Goal: Information Seeking & Learning: Find contact information

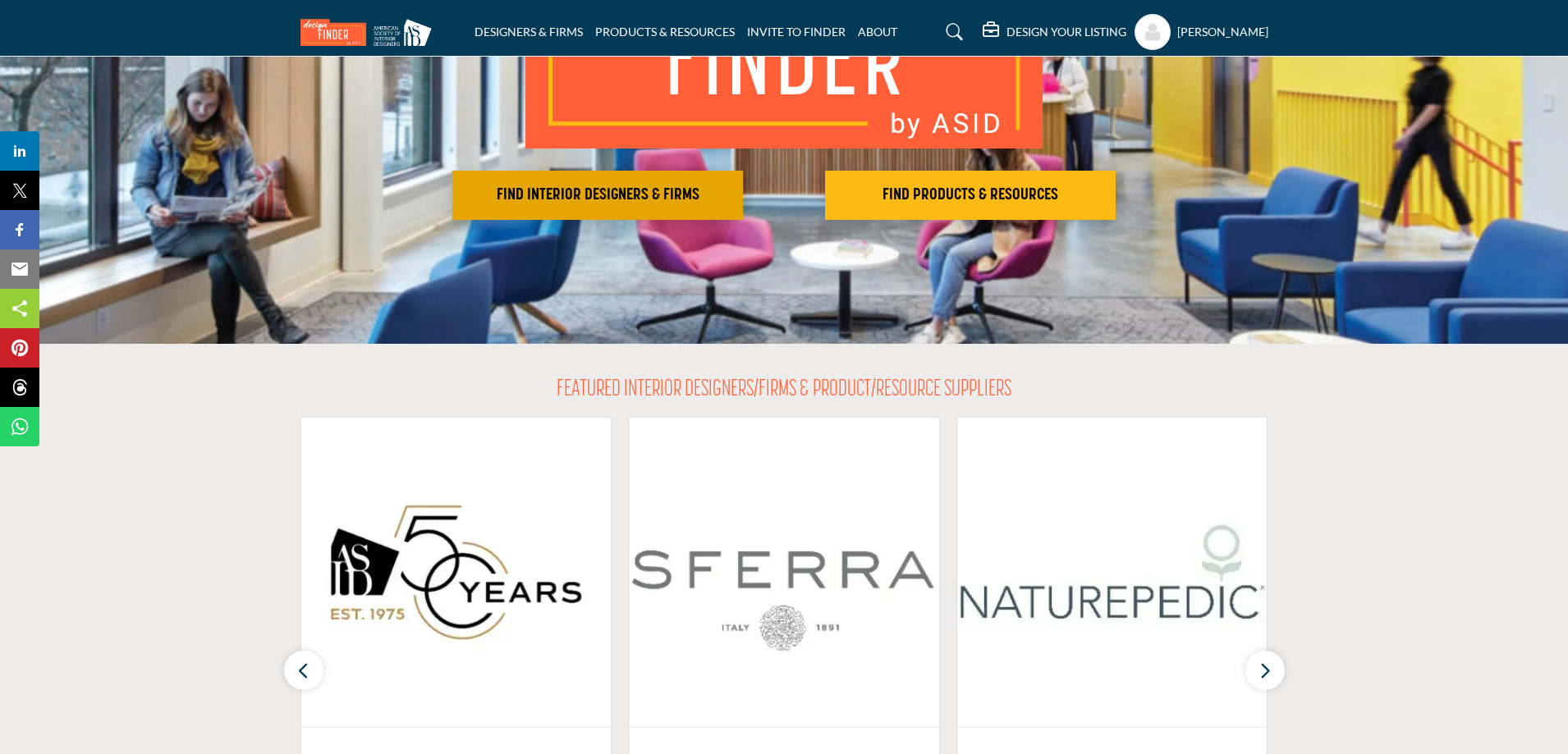
click at [589, 193] on h2 "FIND INTERIOR DESIGNERS & FIRMS" at bounding box center [598, 195] width 281 height 20
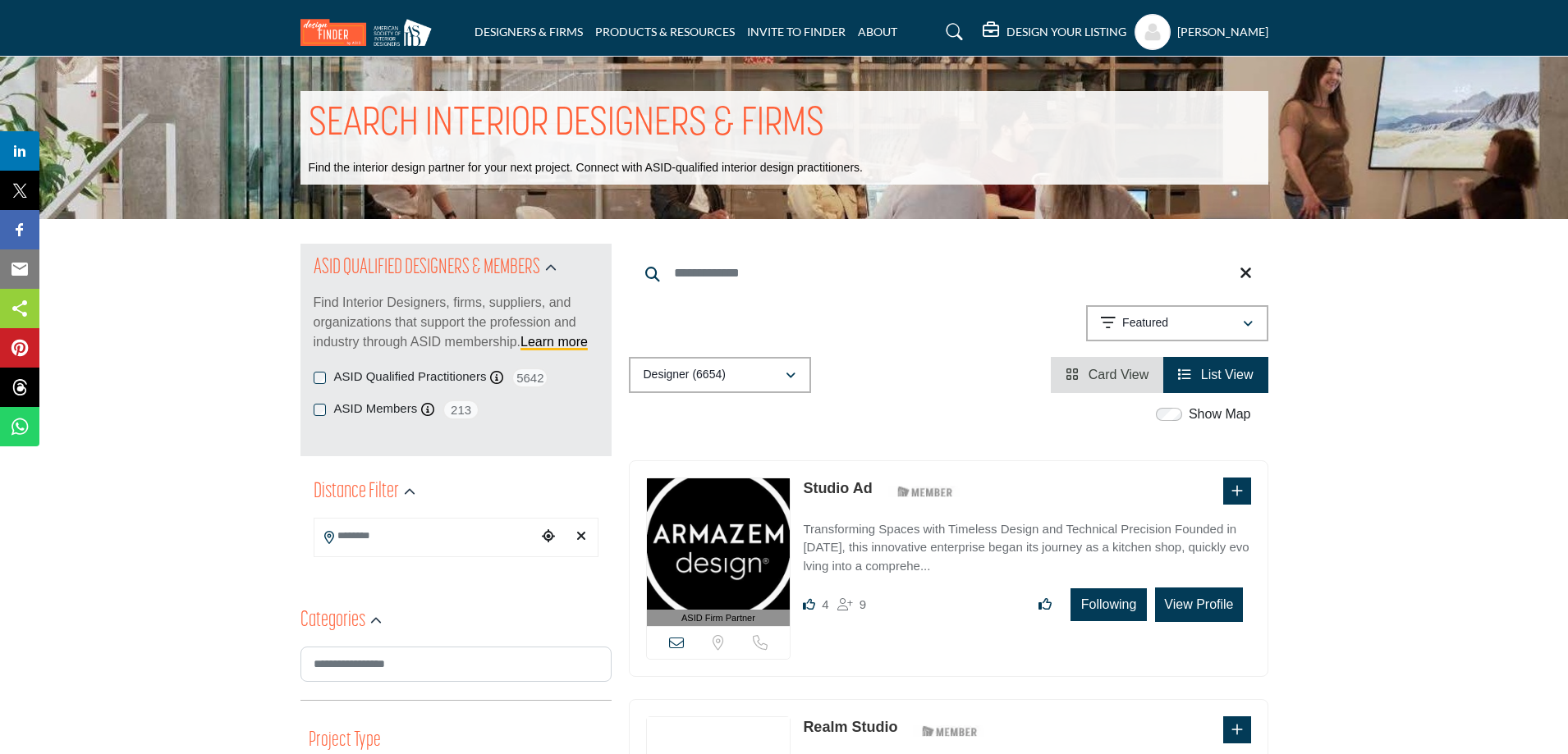
click at [1102, 374] on span "Card View" at bounding box center [1119, 375] width 61 height 14
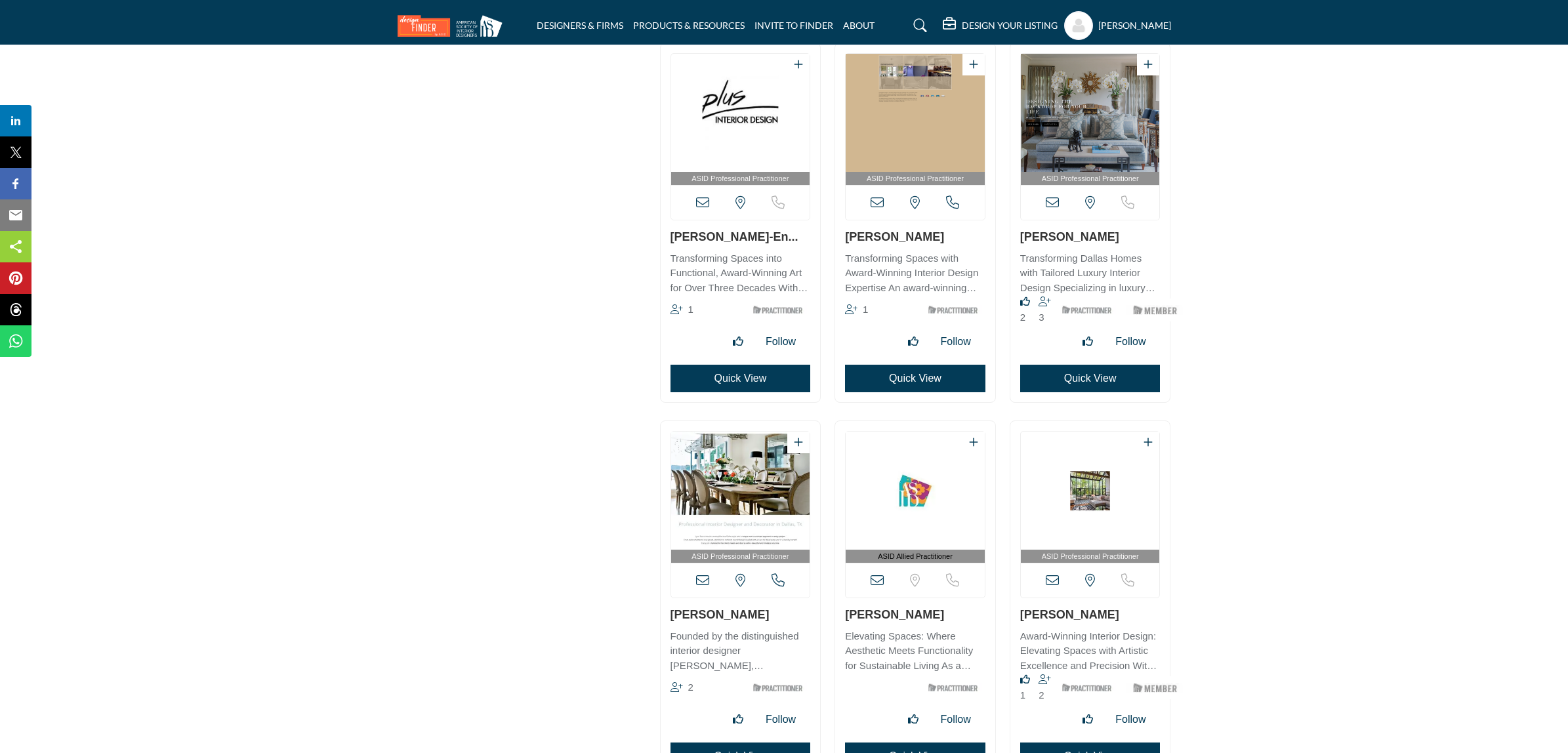
scroll to position [4163, 0]
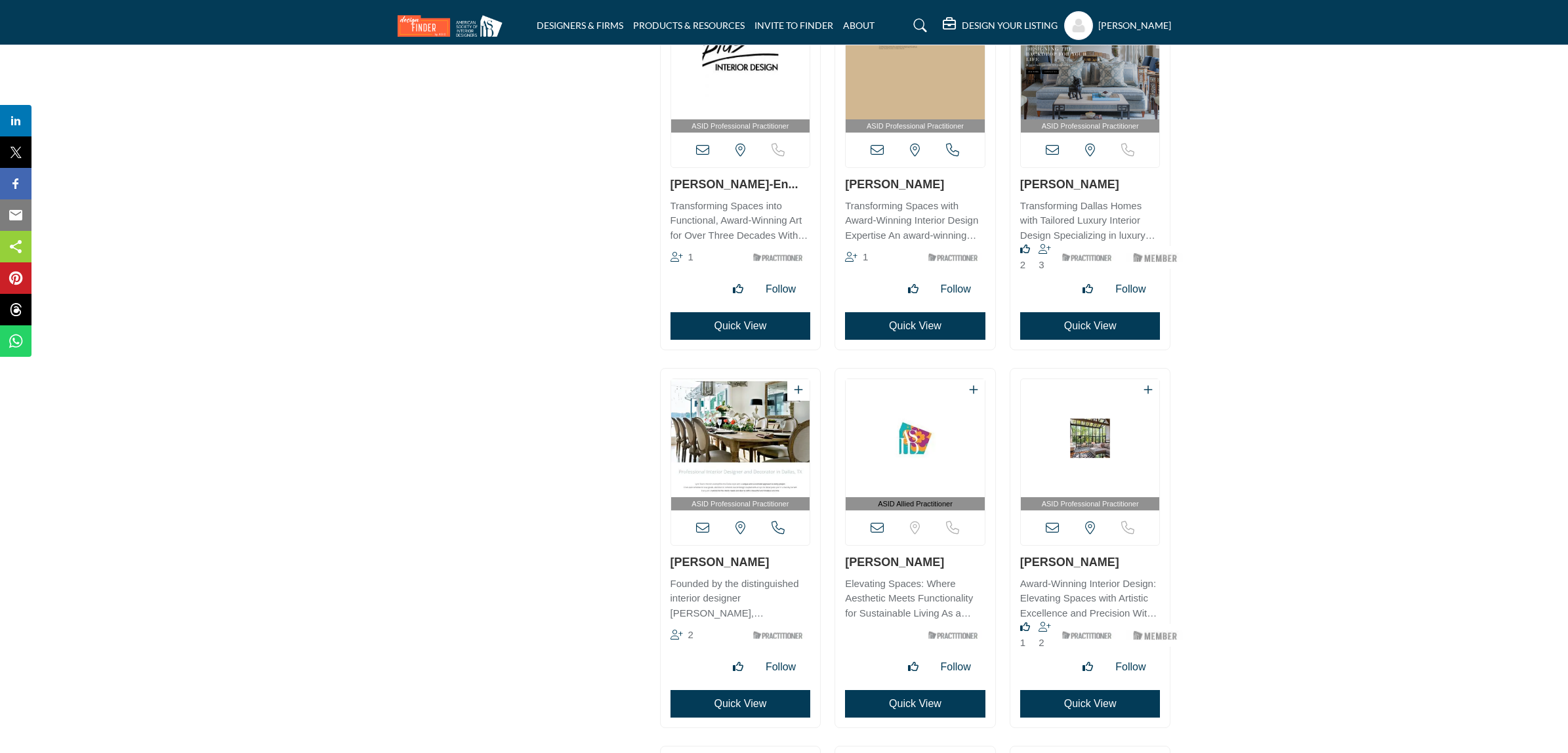
drag, startPoint x: 1139, startPoint y: 190, endPoint x: 1018, endPoint y: 190, distance: 121.0
click at [1018, 190] on div "ASID Professional Practitioner" at bounding box center [1090, 170] width 160 height 358
copy link "Margaret Chambers"
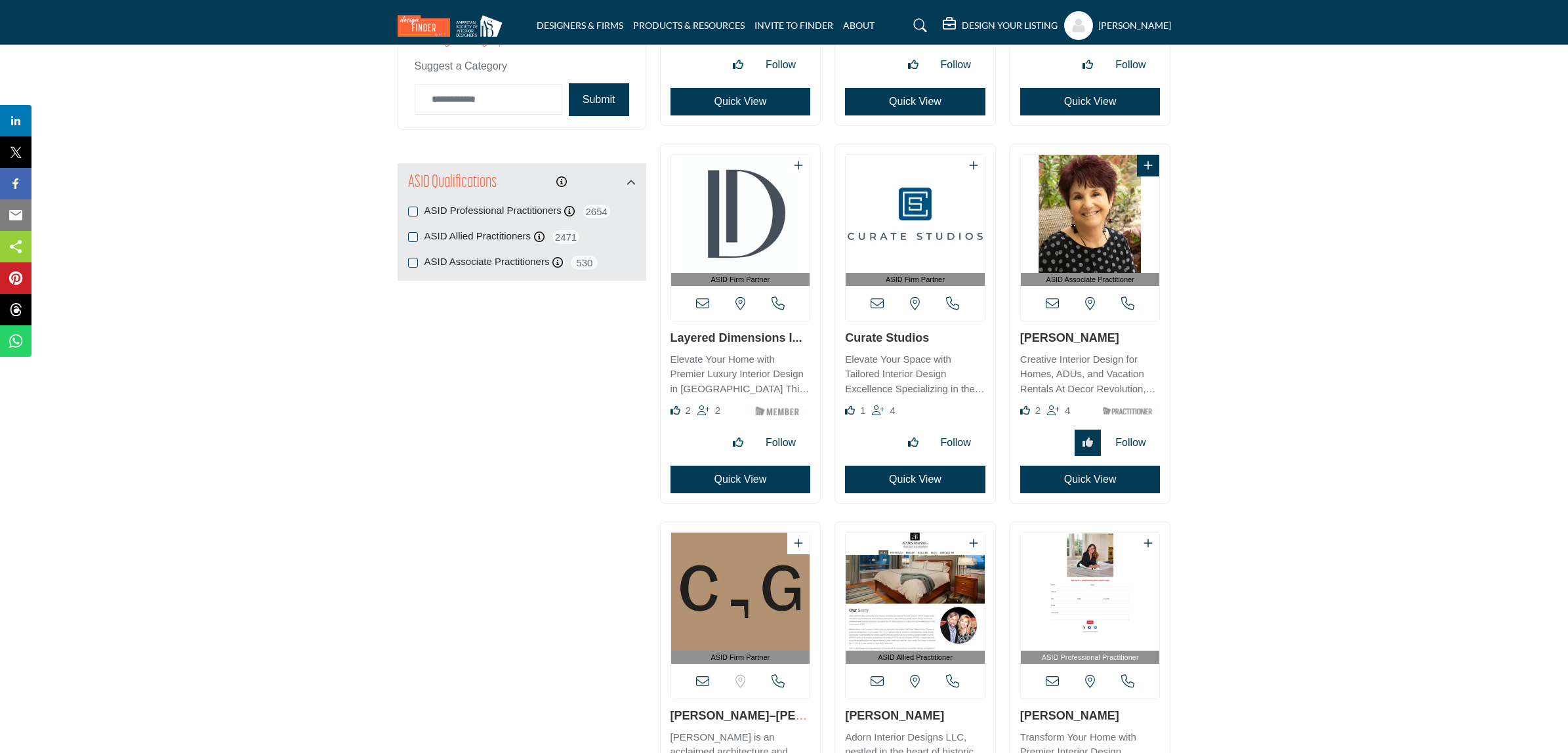
scroll to position [0, 0]
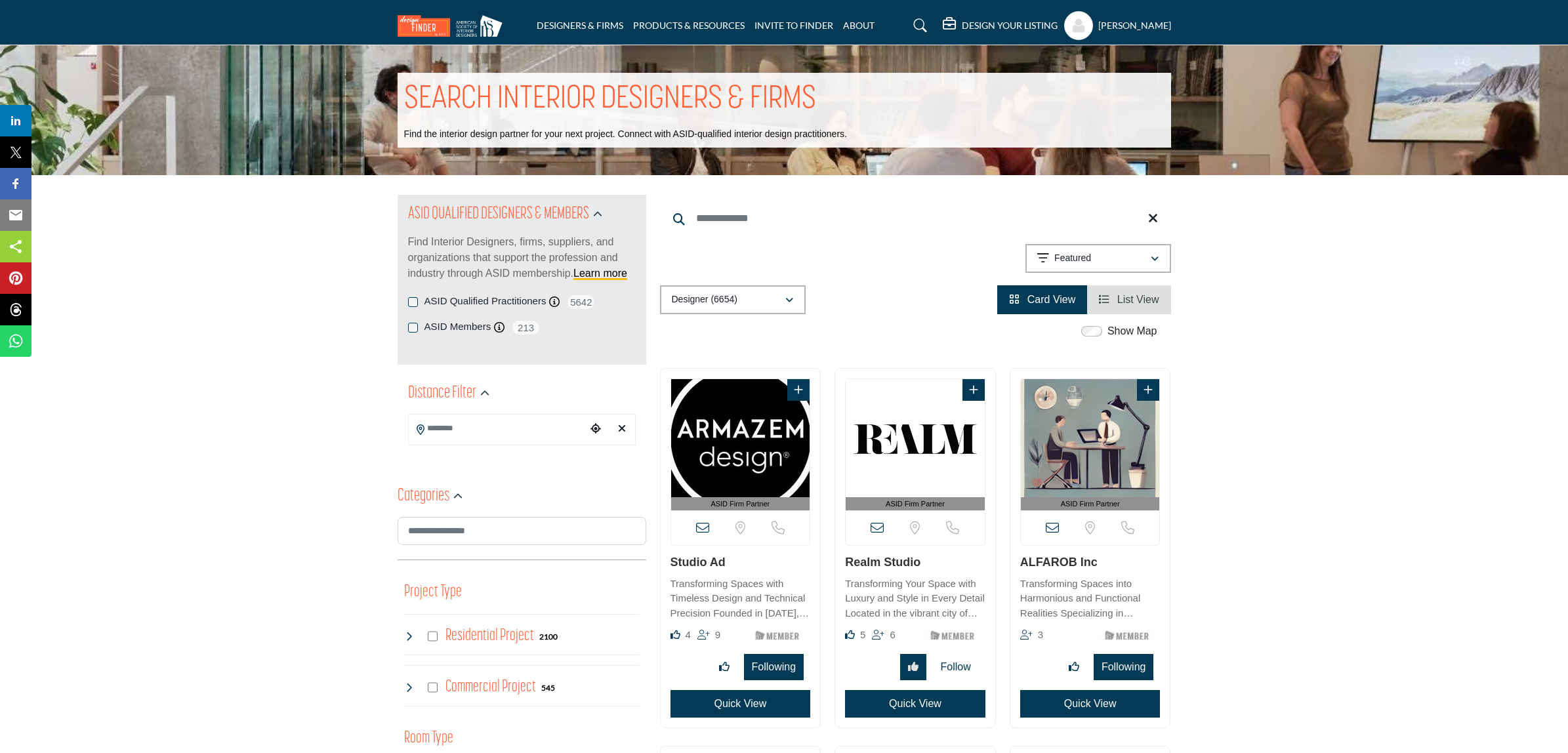
click at [1075, 24] on profile-featured-9d57d186-dcdc-4fd1-8698-ebbedcf867ac "Show hide supplier dropdown" at bounding box center [1078, 26] width 29 height 29
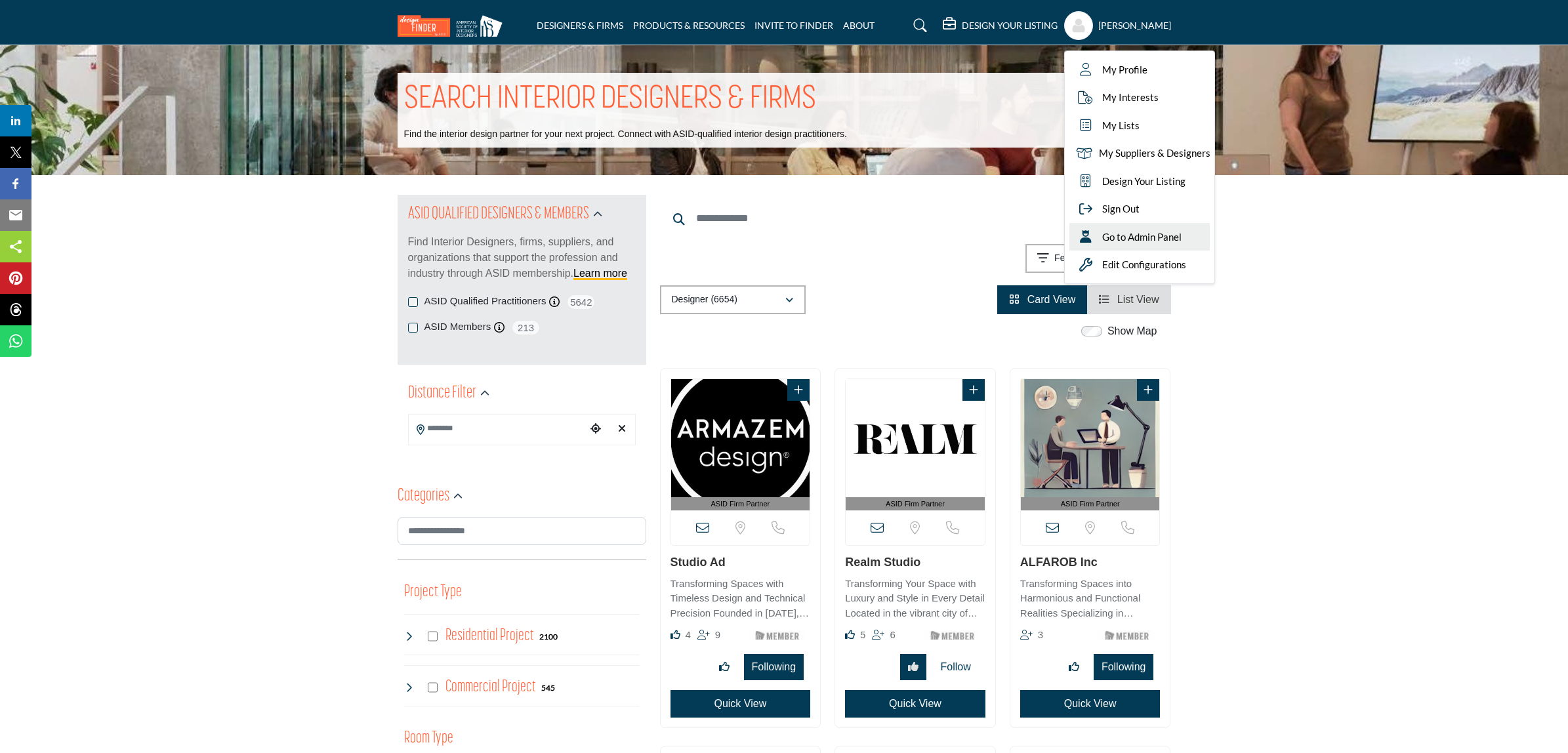
click at [1143, 244] on div "Go to Admin Panel" at bounding box center [1139, 236] width 140 height 28
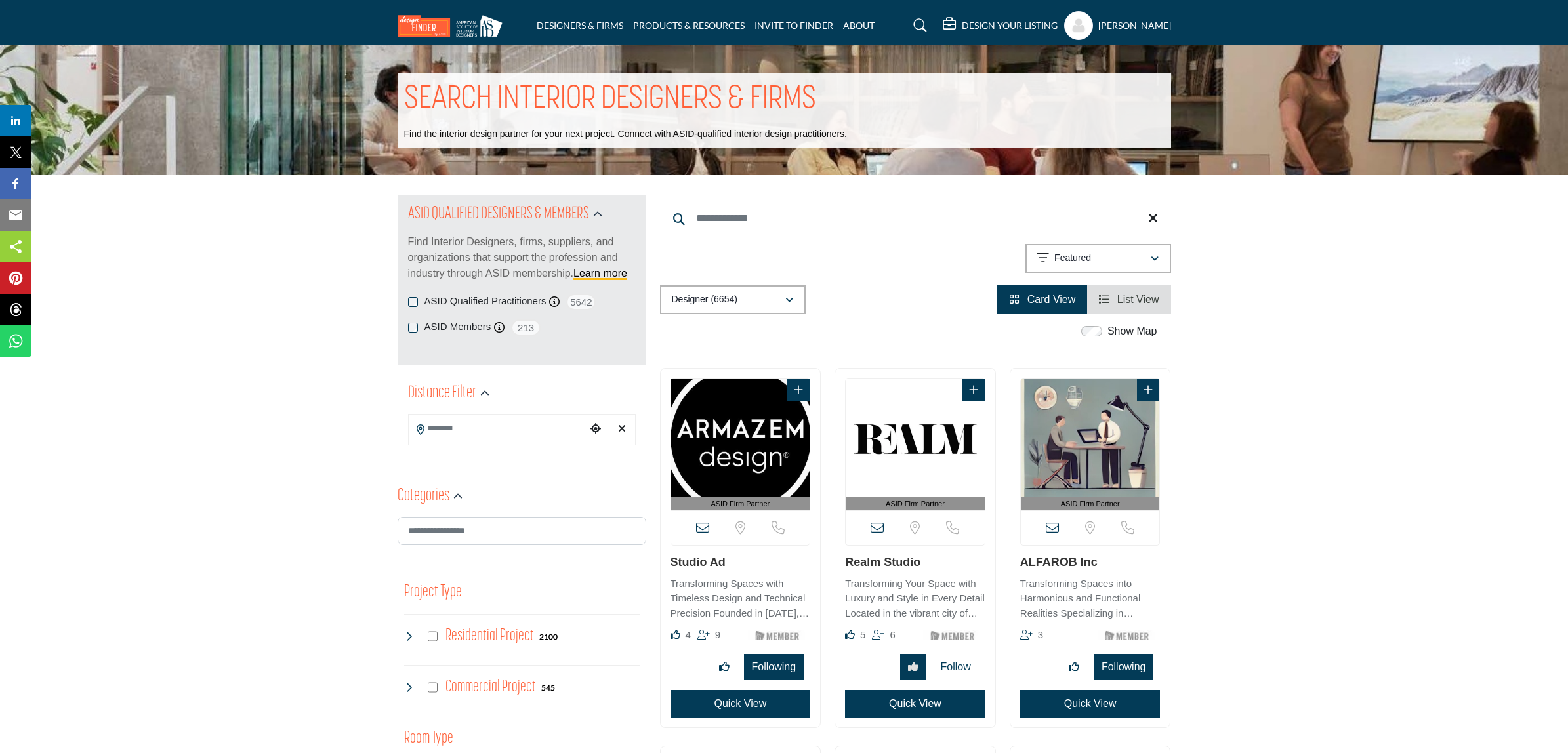
click at [738, 217] on input "Search Keyword" at bounding box center [915, 218] width 511 height 32
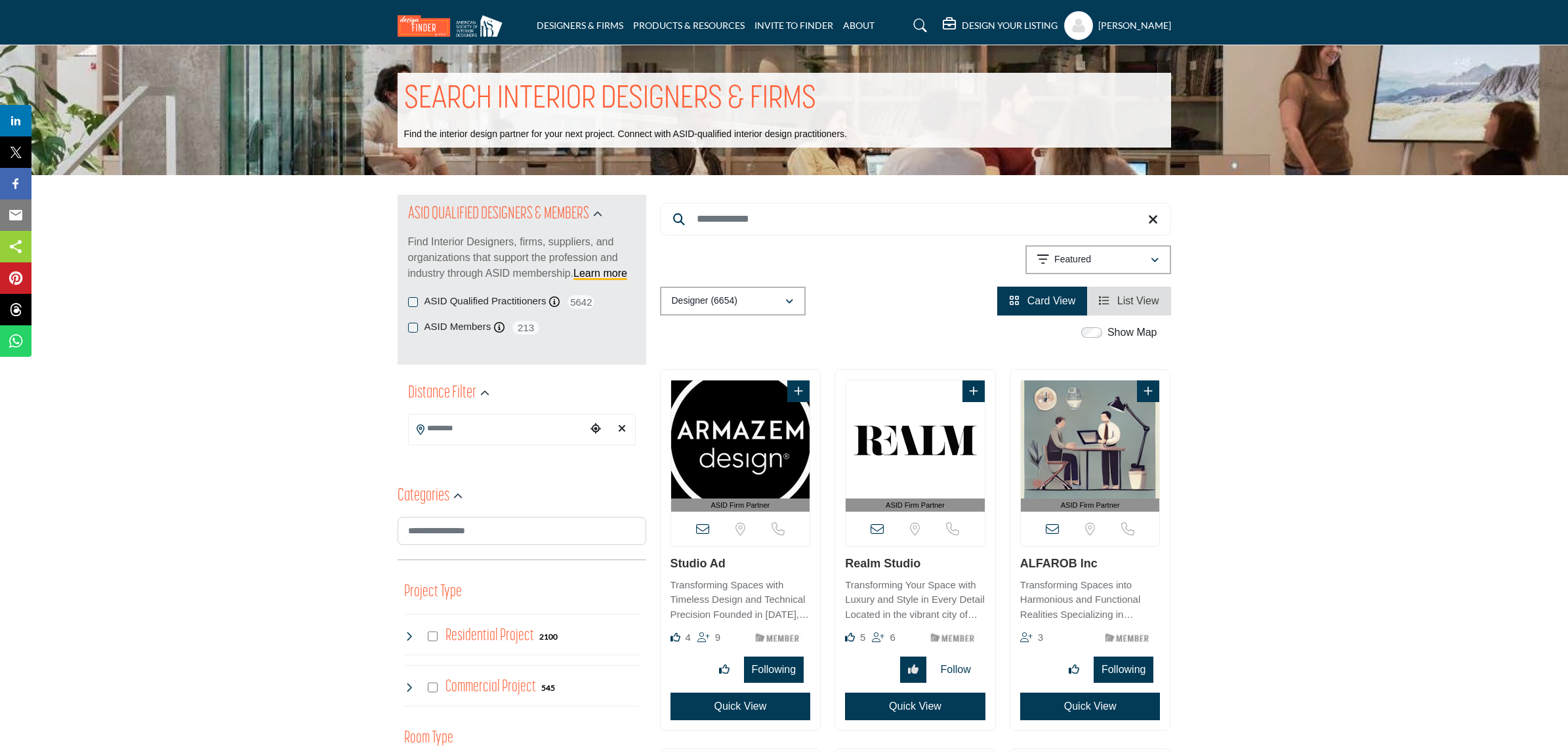
click at [778, 215] on input "Search Keyword" at bounding box center [915, 218] width 511 height 33
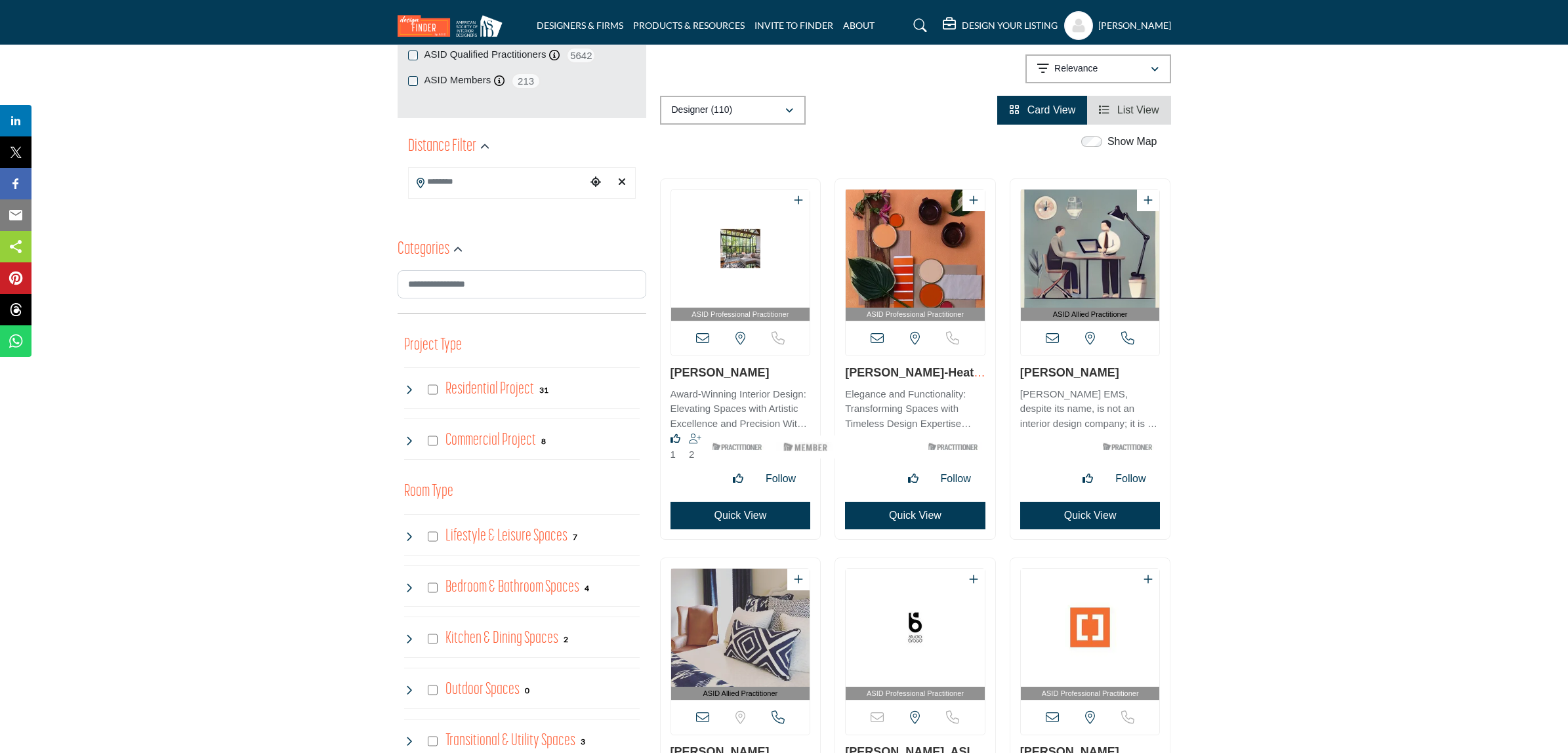
scroll to position [246, 0]
drag, startPoint x: 762, startPoint y: 370, endPoint x: 669, endPoint y: 373, distance: 93.0
click at [669, 373] on div "ASID Professional Practitioner" at bounding box center [740, 359] width 160 height 360
copy link "Susan Hopkins"
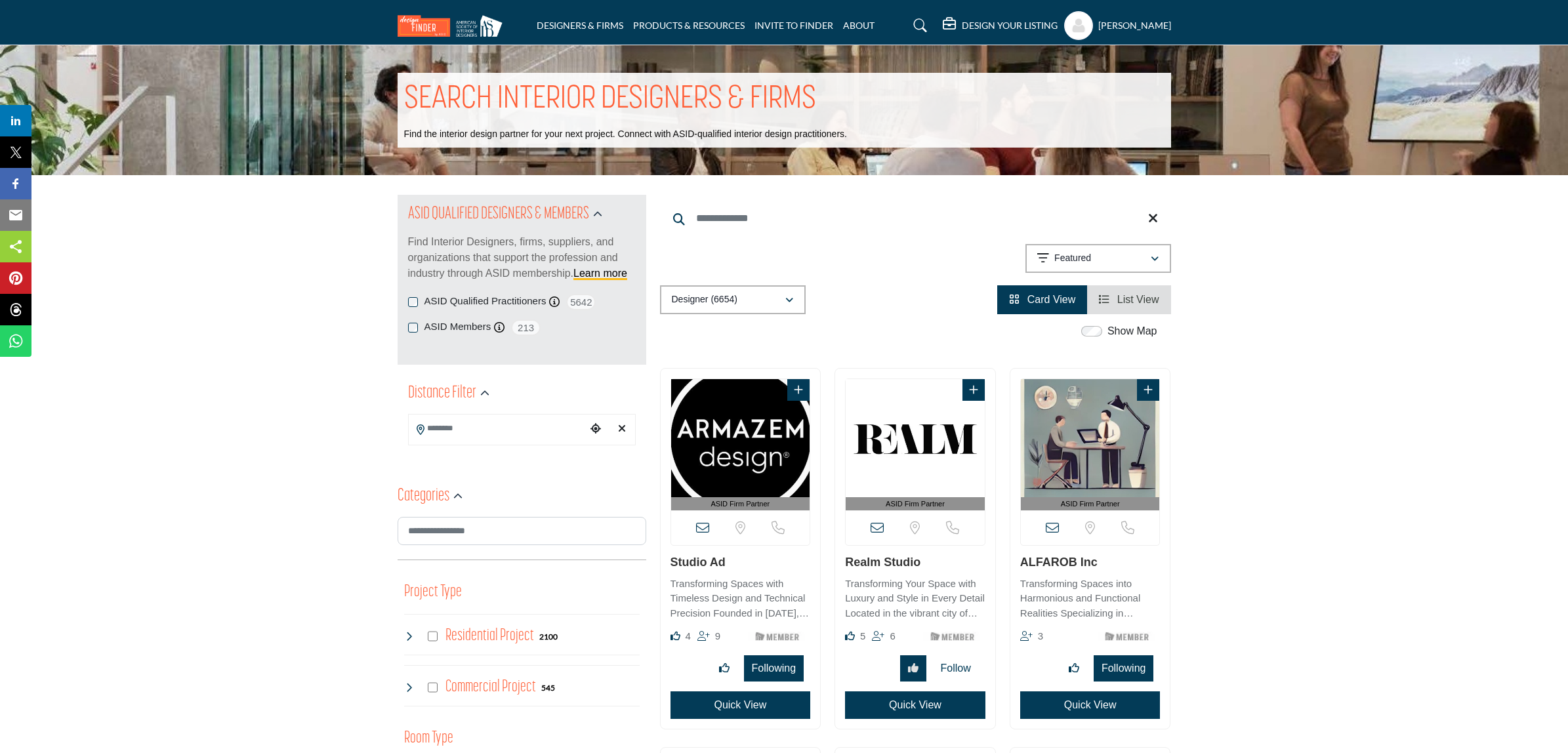
click at [791, 223] on input "Search Keyword" at bounding box center [915, 218] width 511 height 32
